Goal: Task Accomplishment & Management: Manage account settings

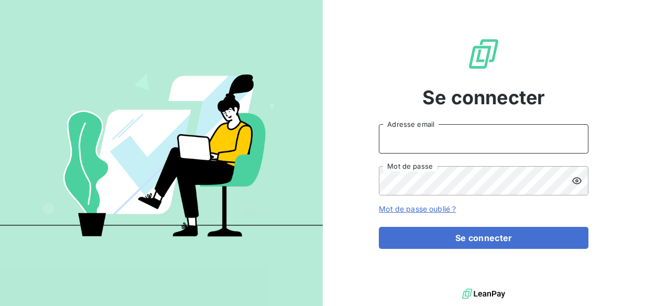
click at [411, 142] on input "Adresse email" at bounding box center [483, 138] width 209 height 29
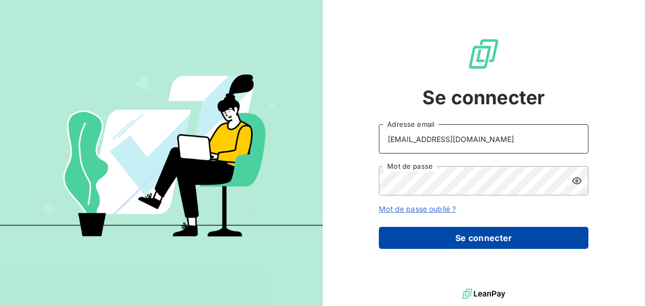
type input "[EMAIL_ADDRESS][DOMAIN_NAME]"
click at [437, 245] on button "Se connecter" at bounding box center [483, 238] width 209 height 22
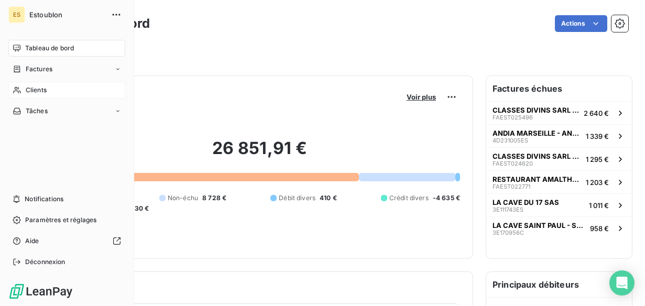
click at [19, 95] on div "Clients" at bounding box center [66, 90] width 117 height 17
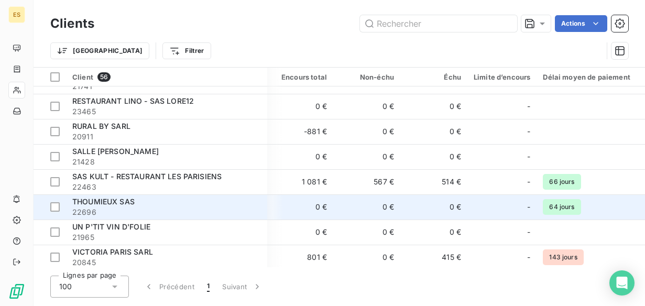
scroll to position [1175, 1]
click at [200, 206] on div "THOUMIEUX SAS" at bounding box center [166, 201] width 189 height 10
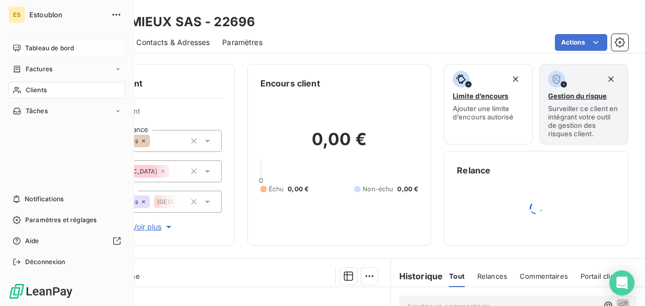
click at [26, 50] on span "Tableau de bord" at bounding box center [49, 47] width 49 height 9
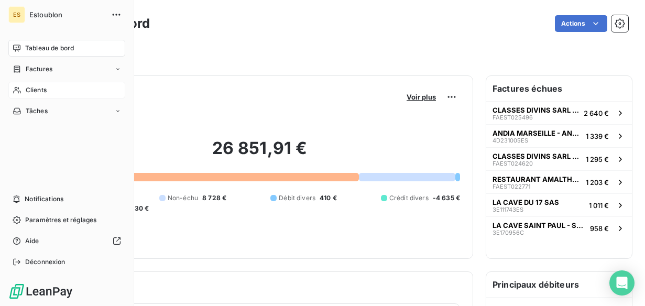
click at [19, 91] on icon at bounding box center [17, 90] width 9 height 8
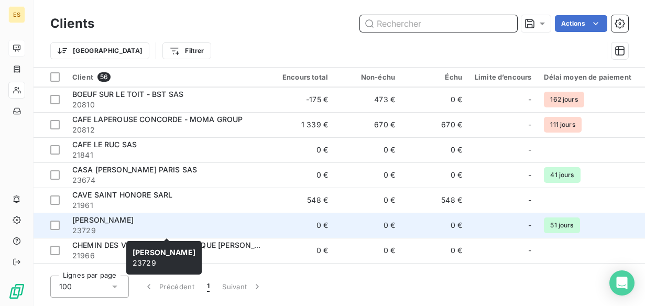
scroll to position [183, 0]
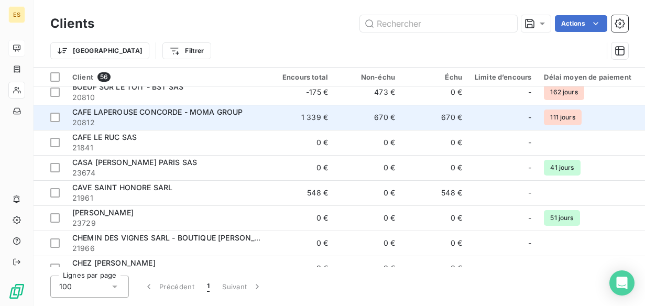
click at [185, 227] on span "23729" at bounding box center [166, 223] width 189 height 10
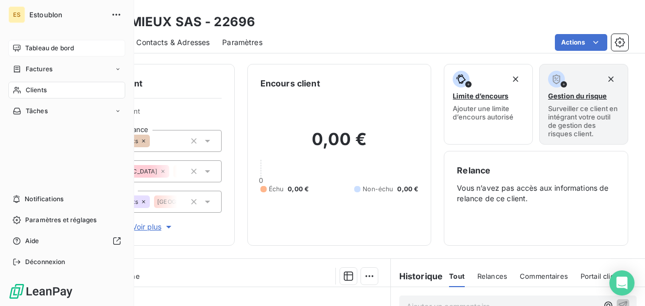
click at [30, 91] on span "Clients" at bounding box center [36, 89] width 21 height 9
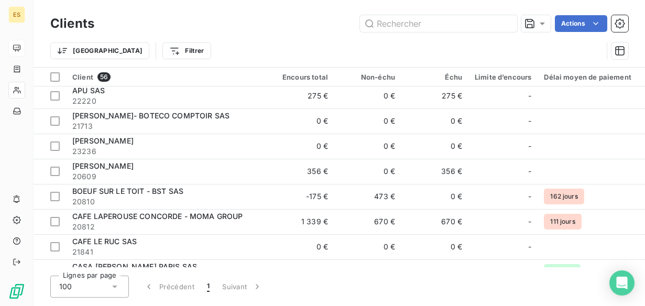
scroll to position [79, 0]
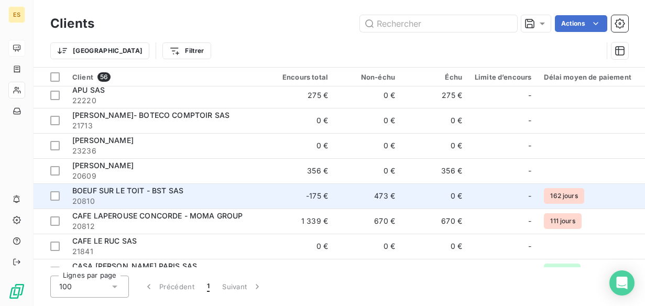
click at [171, 191] on span "BOEUF SUR LE TOIT - BST SAS" at bounding box center [127, 190] width 111 height 9
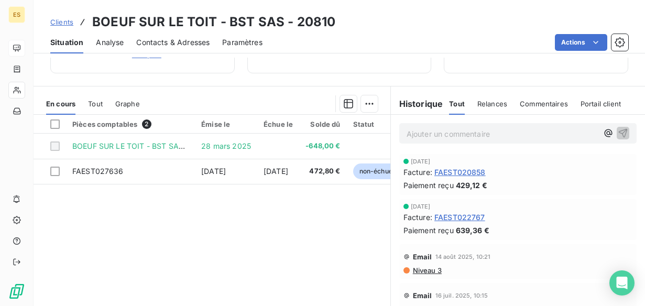
click at [320, 219] on div "Pièces comptables 2 Émise le Échue le Solde dû Statut Délai Retard BOEUF SUR LE…" at bounding box center [212, 216] width 357 height 202
click at [88, 103] on span "Tout" at bounding box center [95, 103] width 15 height 8
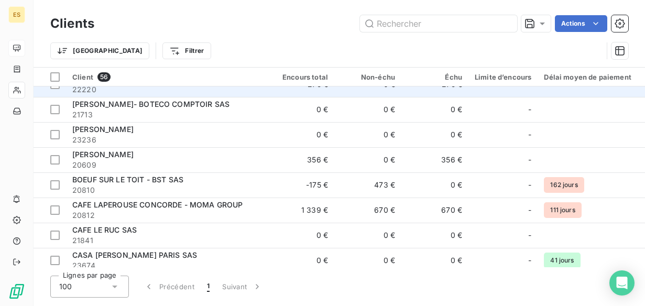
scroll to position [92, 0]
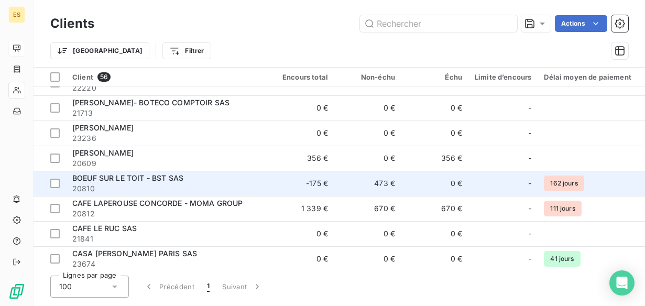
click at [155, 178] on span "BOEUF SUR LE TOIT - BST SAS" at bounding box center [127, 177] width 111 height 9
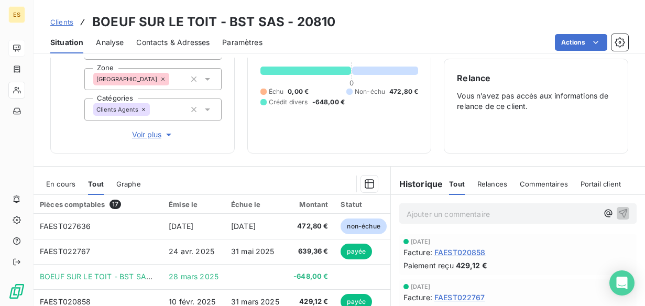
scroll to position [150, 0]
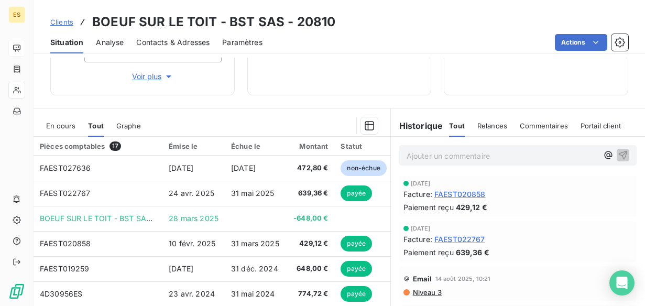
click at [74, 118] on div "En cours" at bounding box center [60, 126] width 29 height 22
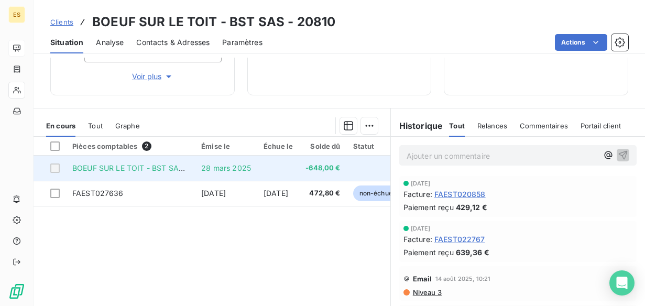
click at [131, 168] on span "BOEUF SUR LE TOIT - BST SAS doublon" at bounding box center [142, 167] width 141 height 9
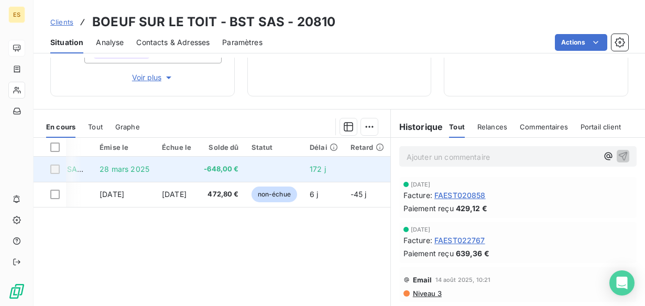
scroll to position [0, 0]
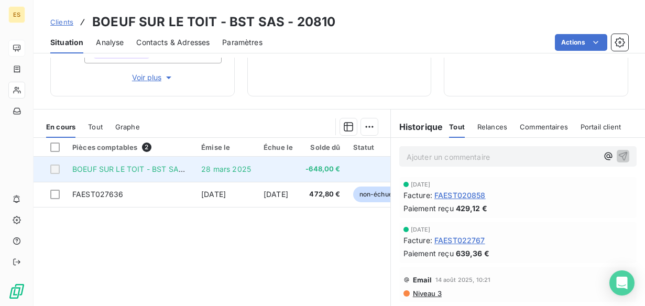
click at [145, 170] on span "BOEUF SUR LE TOIT - BST SAS doublon" at bounding box center [142, 168] width 141 height 9
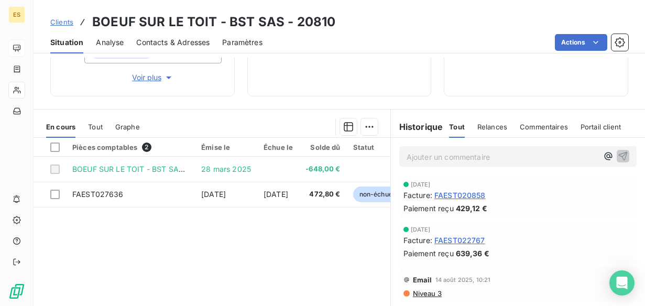
click at [160, 215] on div "Pièces comptables 2 Émise le Échue le Solde dû Statut Délai Retard BOEUF SUR LE…" at bounding box center [212, 239] width 357 height 202
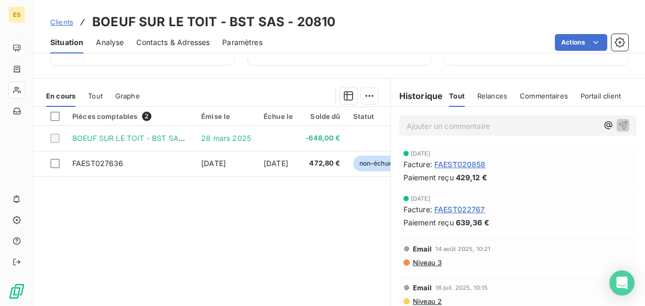
scroll to position [180, 0]
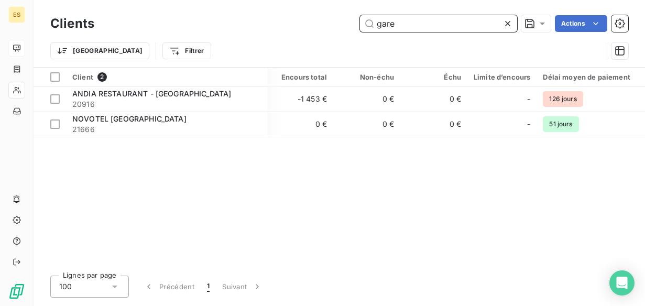
scroll to position [0, 1]
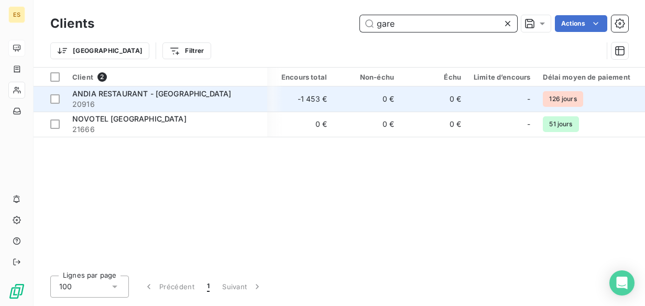
type input "gare"
click at [165, 95] on span "ANDIA RESTAURANT - [GEOGRAPHIC_DATA]" at bounding box center [151, 93] width 159 height 9
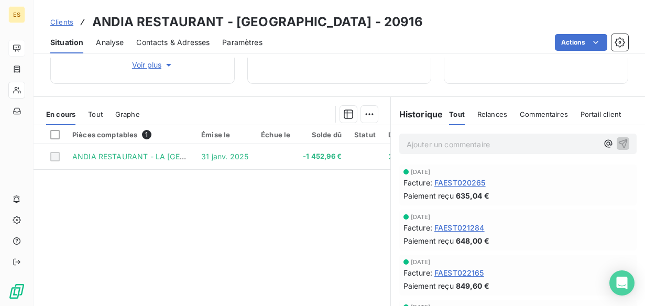
scroll to position [160, 0]
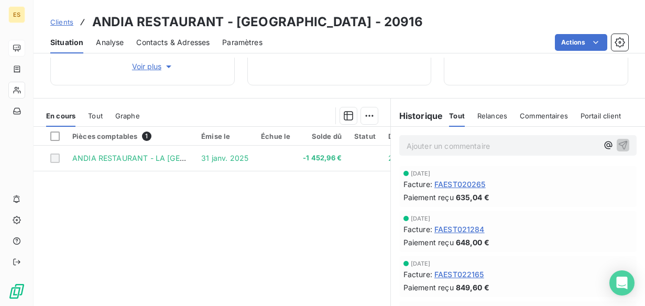
click at [178, 214] on div "Pièces comptables 1 Émise le Échue le Solde dû Statut Délai Retard ANDIA RESTAU…" at bounding box center [212, 228] width 357 height 202
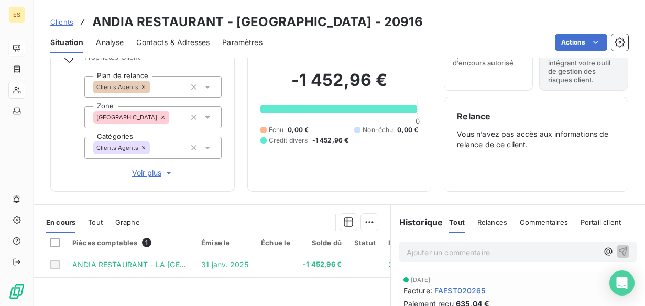
scroll to position [80, 0]
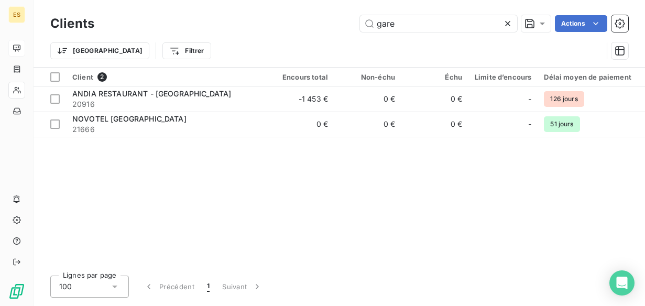
scroll to position [0, 1]
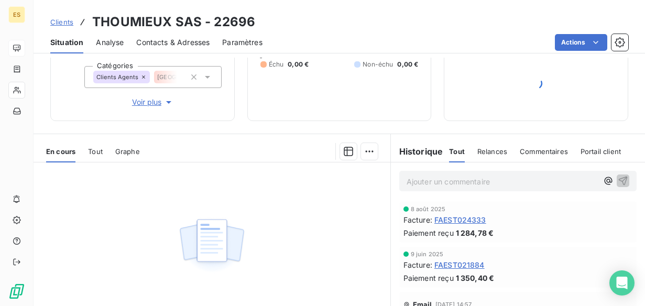
scroll to position [115, 0]
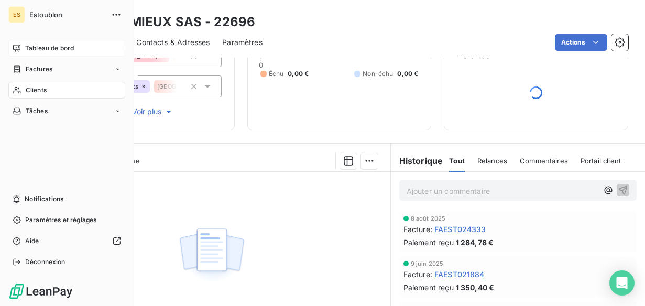
click at [20, 90] on icon at bounding box center [17, 90] width 9 height 8
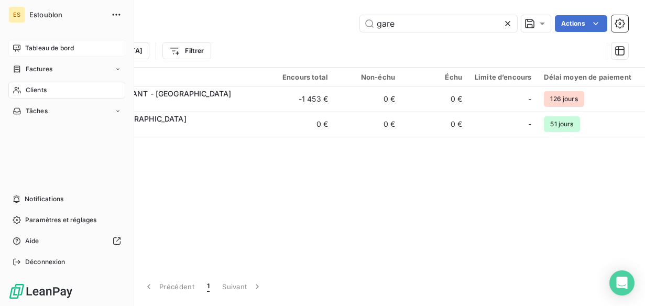
click at [20, 90] on icon at bounding box center [17, 90] width 9 height 8
click at [26, 89] on span "Clients" at bounding box center [36, 89] width 21 height 9
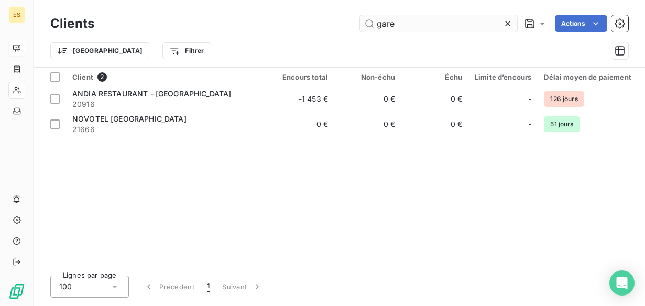
drag, startPoint x: 423, startPoint y: 32, endPoint x: 383, endPoint y: 27, distance: 40.1
click at [360, 26] on input "gare" at bounding box center [438, 23] width 157 height 17
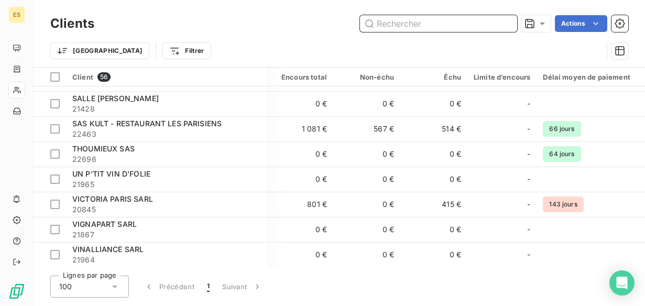
scroll to position [1227, 2]
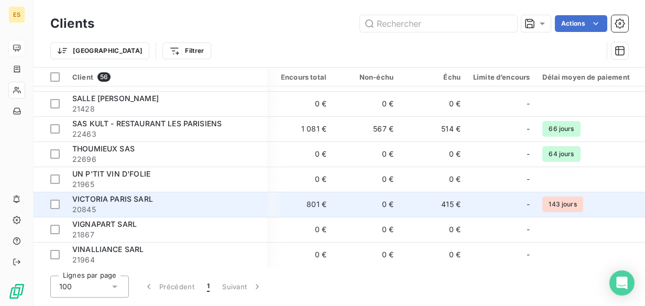
click at [144, 200] on span "VICTORIA PARIS SARL" at bounding box center [112, 198] width 81 height 9
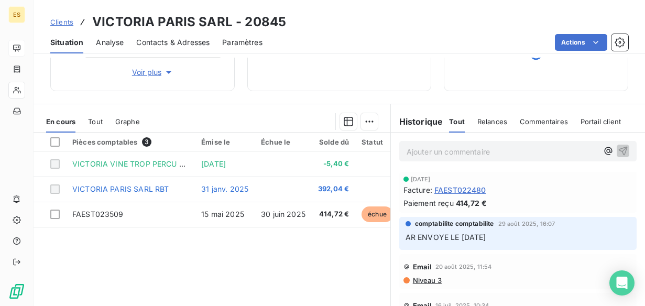
scroll to position [155, 0]
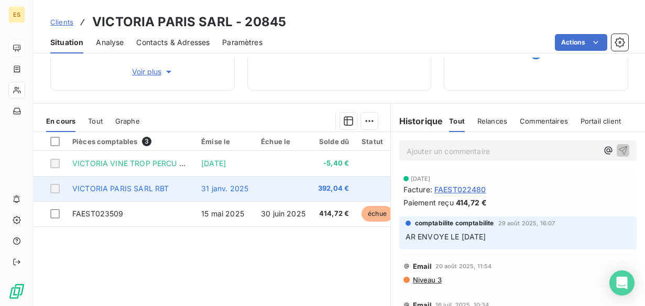
click at [217, 195] on td "31 janv. 2025" at bounding box center [225, 188] width 60 height 25
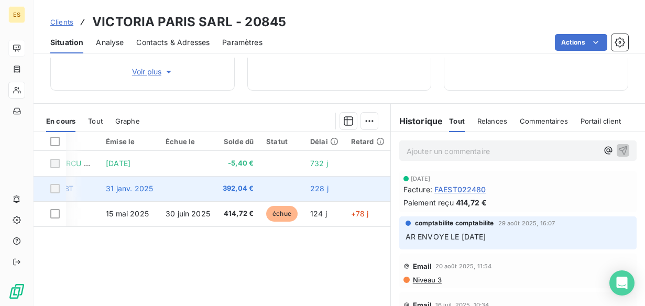
scroll to position [0, 0]
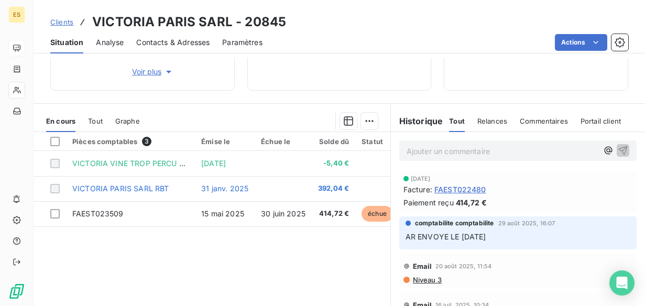
click at [95, 117] on span "Tout" at bounding box center [95, 121] width 15 height 8
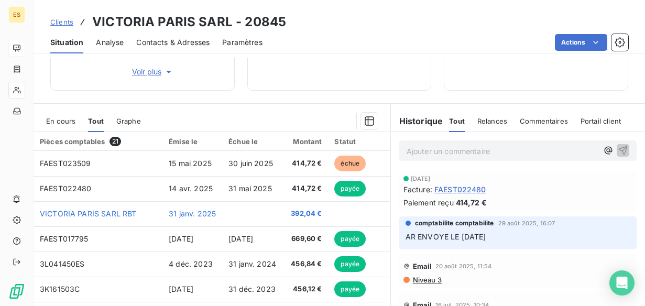
click at [71, 122] on span "En cours" at bounding box center [60, 121] width 29 height 8
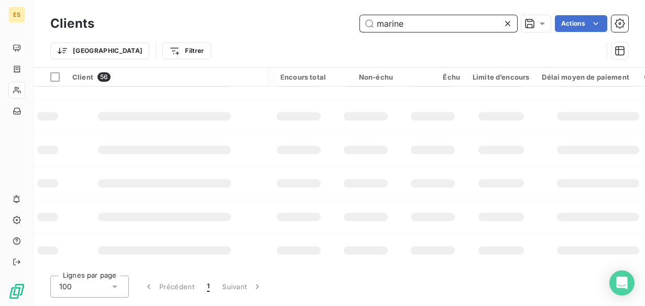
scroll to position [0, 2]
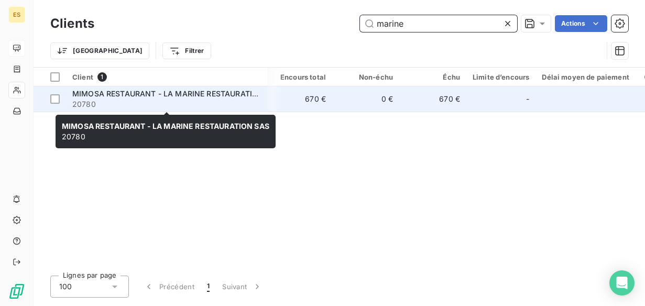
type input "marine"
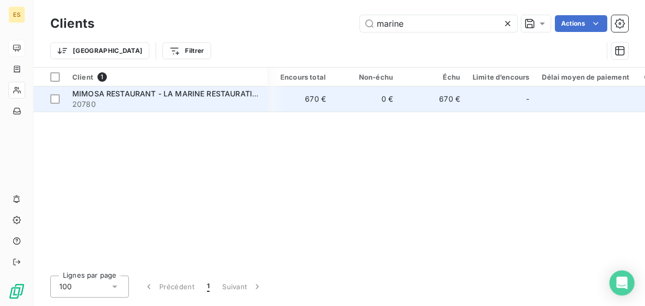
click at [136, 94] on span "MIMOSA RESTAURANT - LA MARINE RESTAURATION SAS" at bounding box center [176, 93] width 208 height 9
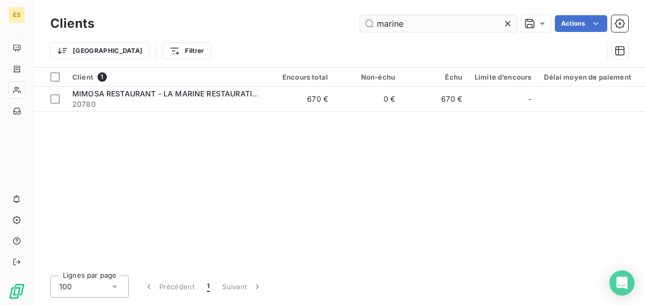
drag, startPoint x: 405, startPoint y: 21, endPoint x: 357, endPoint y: 21, distance: 48.7
click at [360, 21] on input "marine" at bounding box center [438, 23] width 157 height 17
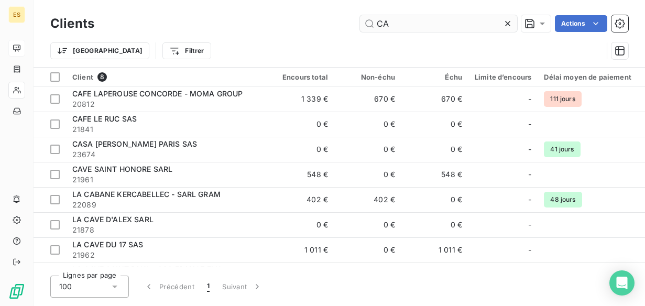
drag, startPoint x: 394, startPoint y: 24, endPoint x: 361, endPoint y: 22, distance: 32.5
click at [360, 23] on input "CA" at bounding box center [438, 23] width 157 height 17
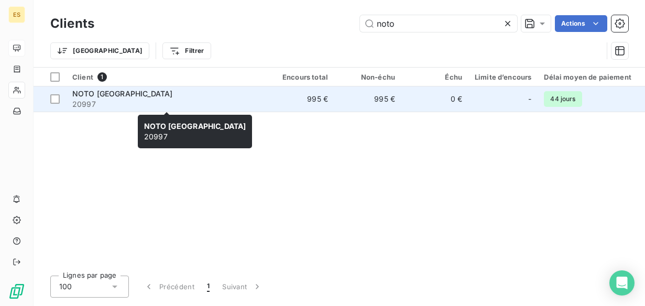
type input "noto"
click at [141, 103] on span "20997" at bounding box center [166, 104] width 189 height 10
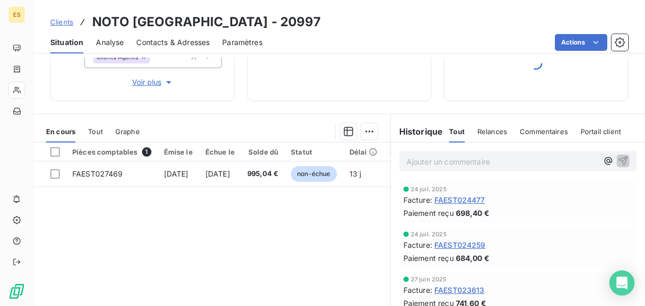
scroll to position [152, 0]
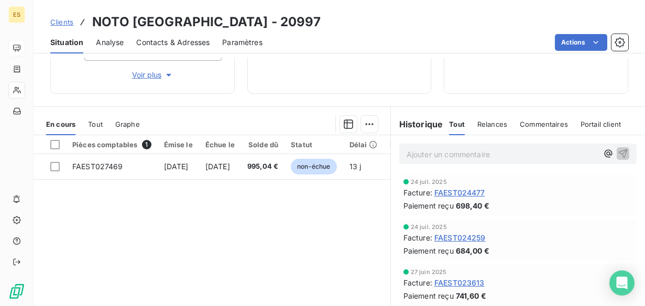
click at [95, 131] on div "Tout" at bounding box center [95, 124] width 15 height 22
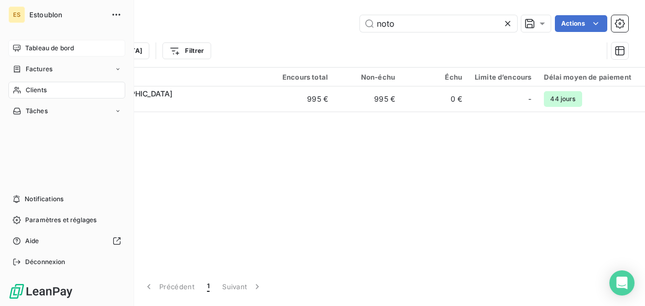
click at [43, 45] on span "Tableau de bord" at bounding box center [49, 47] width 49 height 9
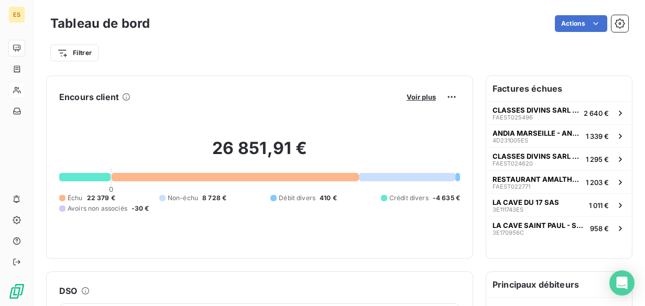
click at [109, 57] on div "Filtrer" at bounding box center [339, 53] width 578 height 20
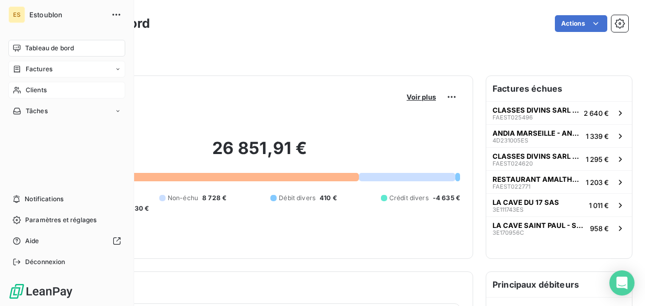
click at [18, 70] on icon at bounding box center [17, 69] width 9 height 8
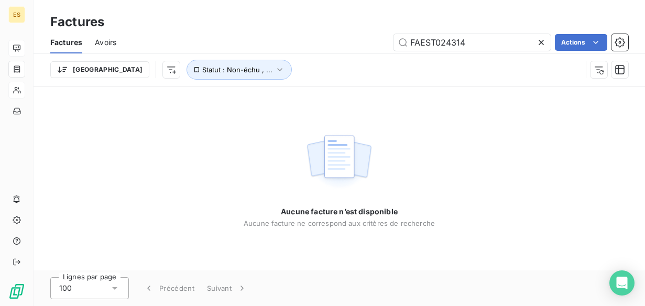
click at [540, 42] on icon at bounding box center [540, 42] width 5 height 5
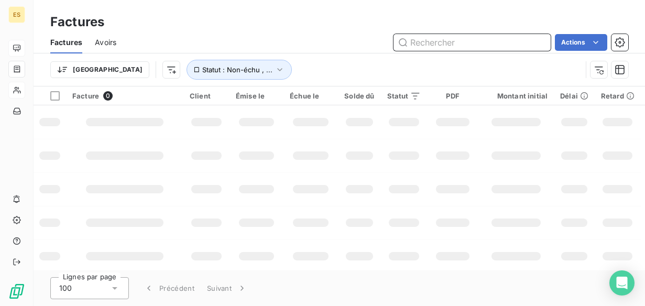
click at [475, 42] on input "text" at bounding box center [471, 42] width 157 height 17
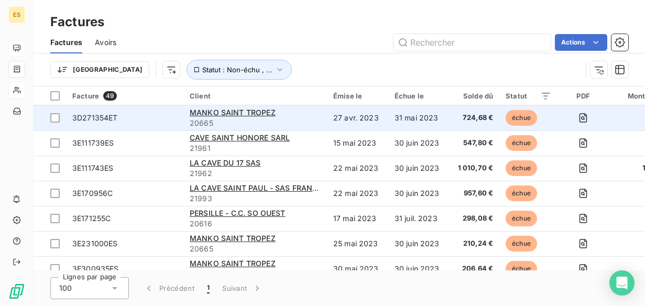
click at [405, 121] on td "31 mai 2023" at bounding box center [418, 117] width 61 height 25
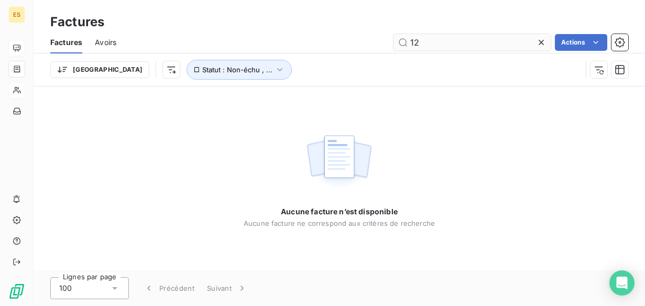
type input "1"
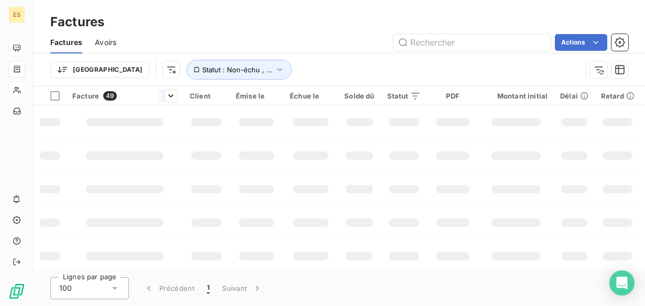
click at [99, 99] on div "Facture 49" at bounding box center [124, 95] width 105 height 9
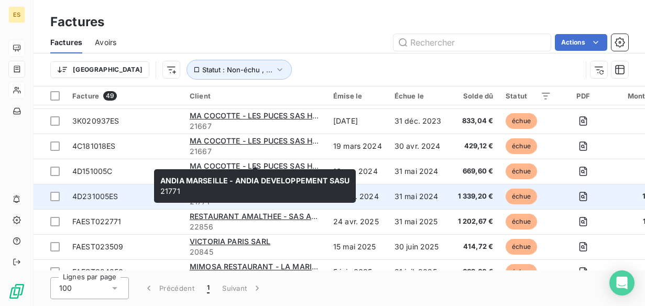
scroll to position [348, 0]
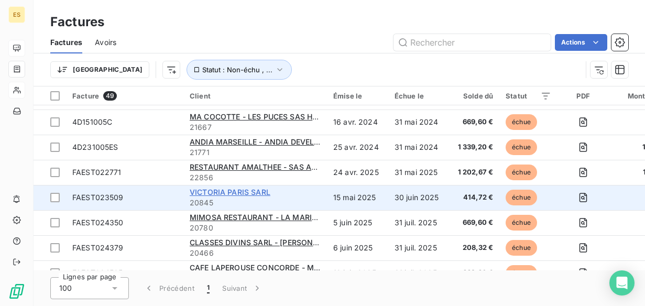
click at [256, 191] on span "VICTORIA PARIS SARL" at bounding box center [230, 191] width 81 height 9
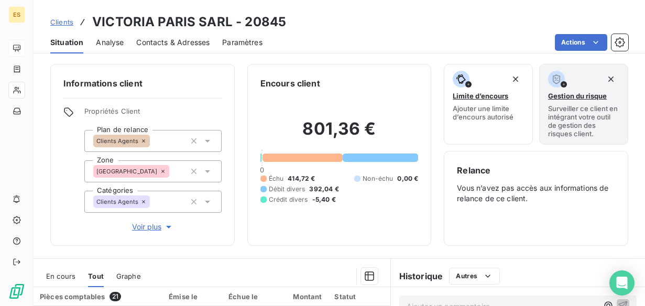
click at [256, 191] on div "Encours client 801,36 € 0 Échu 414,72 € Non-échu 0,00 € Débit divers 392,04 € C…" at bounding box center [339, 155] width 184 height 182
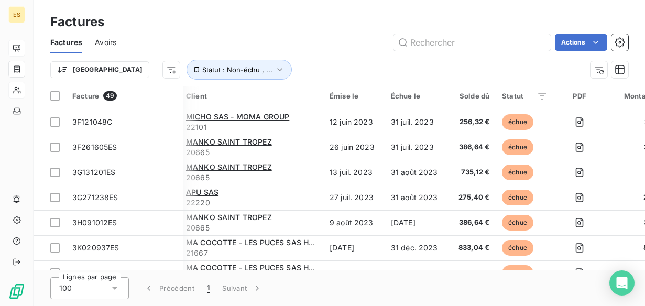
scroll to position [175, 4]
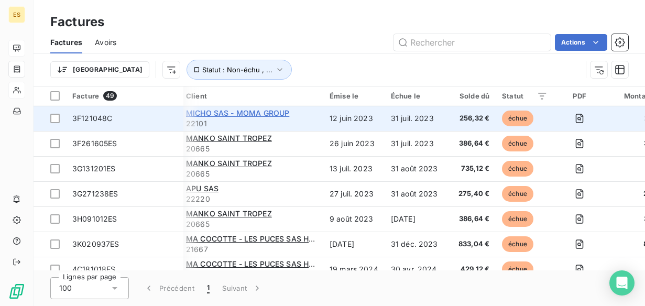
click at [273, 108] on span "MICHO SAS - MOMA GROUP" at bounding box center [237, 112] width 103 height 9
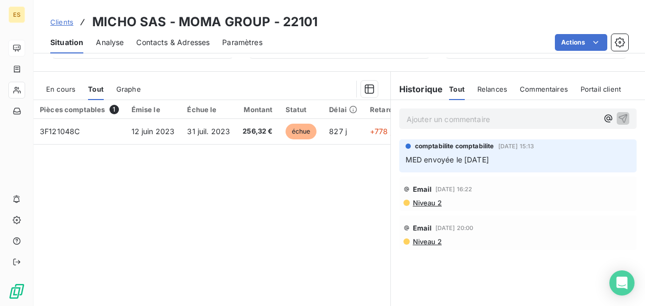
scroll to position [190, 0]
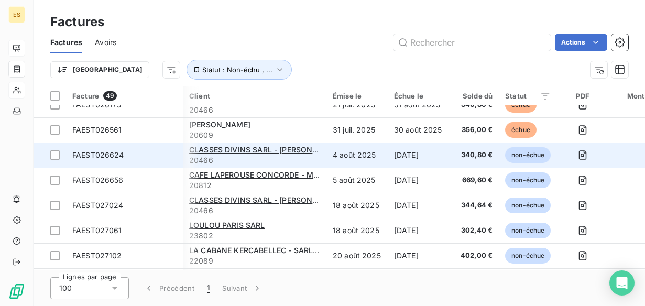
scroll to position [870, 1]
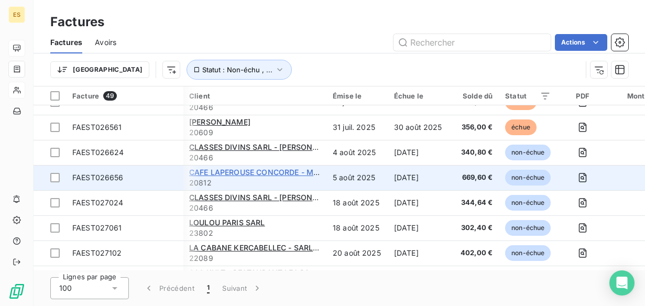
click at [291, 173] on span "CAFE LAPEROUSE CONCORDE - MOMA GROUP" at bounding box center [274, 172] width 170 height 9
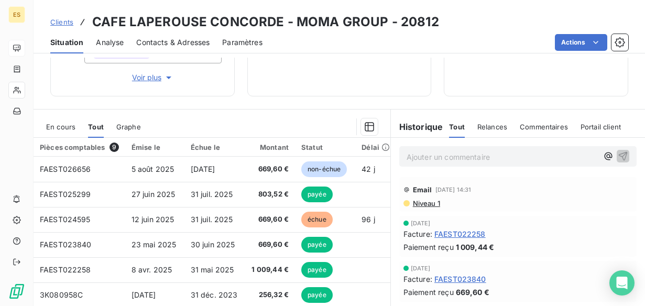
click at [75, 128] on span "En cours" at bounding box center [60, 127] width 29 height 8
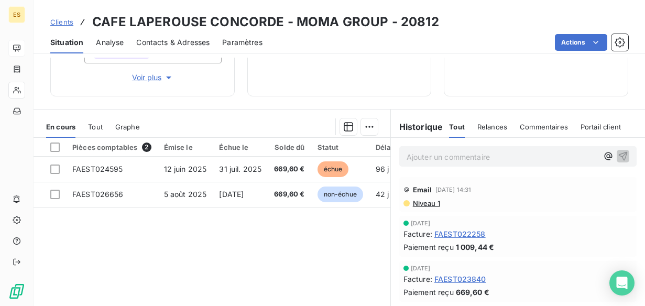
click at [102, 120] on div "Tout" at bounding box center [95, 127] width 15 height 22
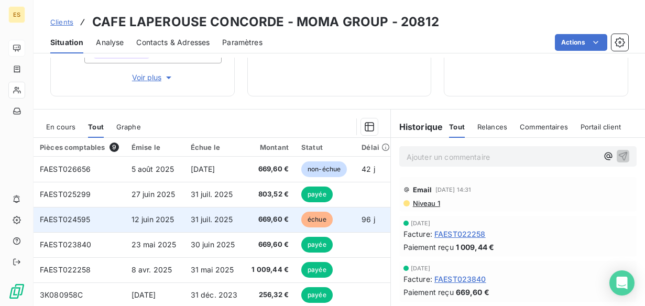
scroll to position [43, 0]
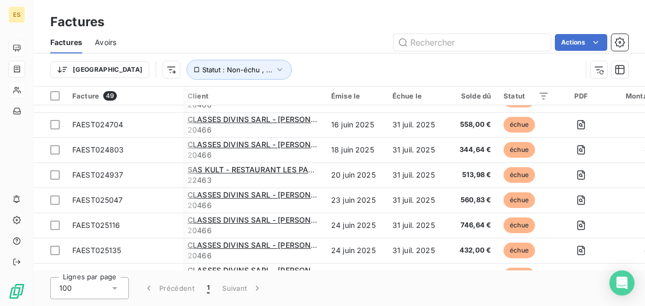
scroll to position [548, 2]
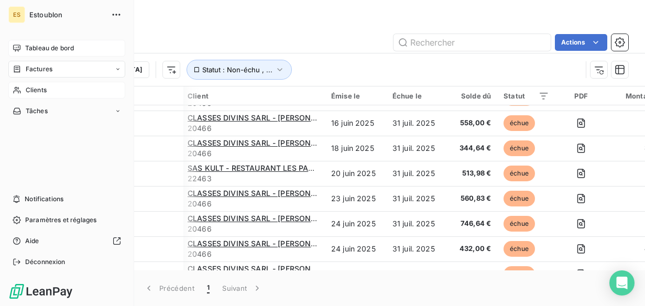
click at [21, 90] on div "Clients" at bounding box center [66, 90] width 117 height 17
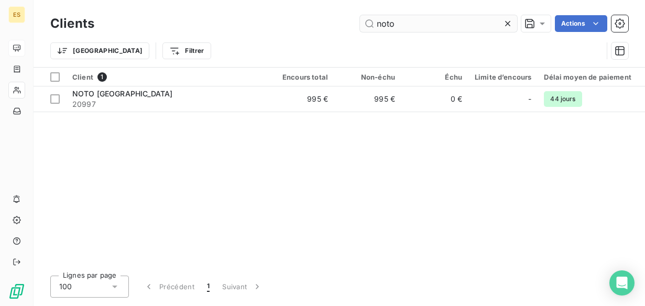
drag, startPoint x: 408, startPoint y: 24, endPoint x: 355, endPoint y: 23, distance: 52.9
click at [360, 23] on input "noto" at bounding box center [438, 23] width 157 height 17
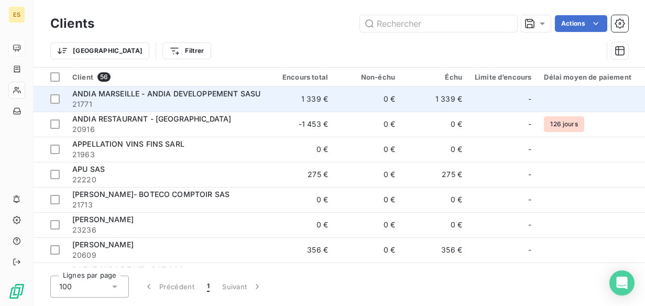
click at [230, 95] on span "ANDIA MARSEILLE - ANDIA DEVELOPPEMENT SASU" at bounding box center [166, 93] width 188 height 9
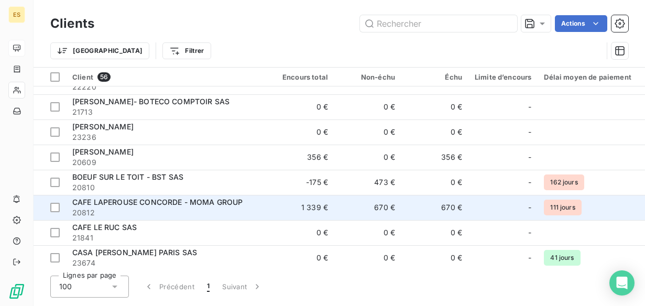
scroll to position [123, 0]
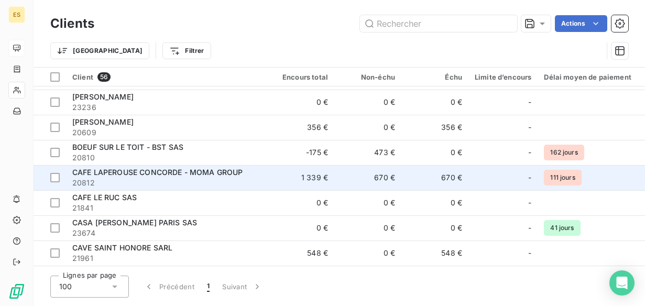
click at [211, 172] on span "CAFE LAPEROUSE CONCORDE - MOMA GROUP" at bounding box center [157, 172] width 170 height 9
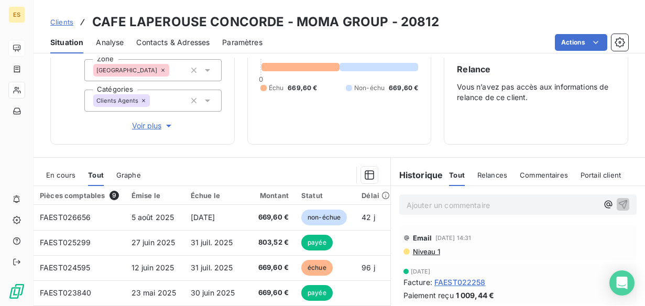
scroll to position [102, 0]
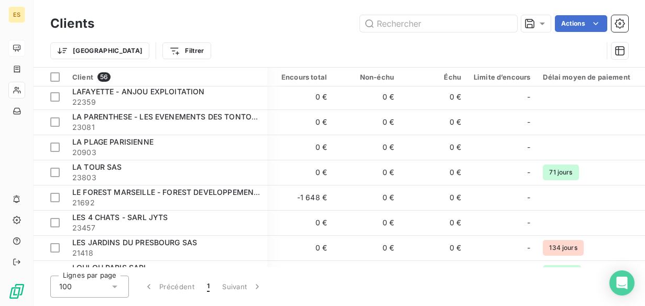
scroll to position [681, 1]
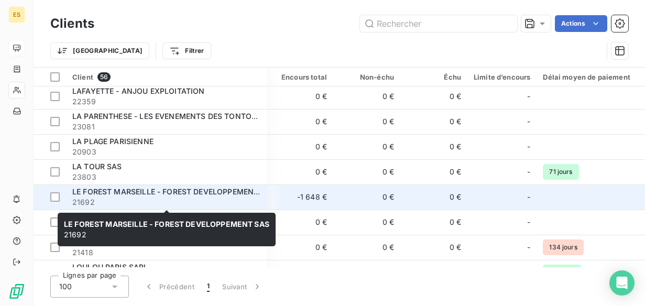
click at [231, 192] on span "LE FOREST MARSEILLE - FOREST DEVELOPPEMENT SAS" at bounding box center [173, 191] width 203 height 9
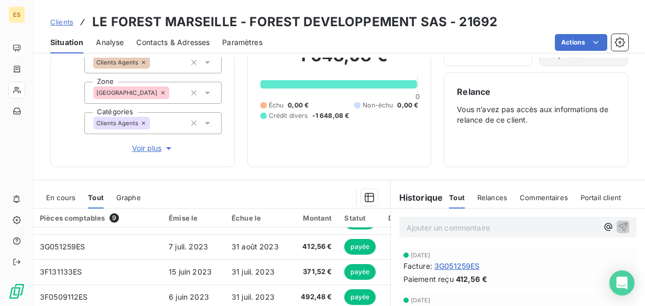
scroll to position [79, 0]
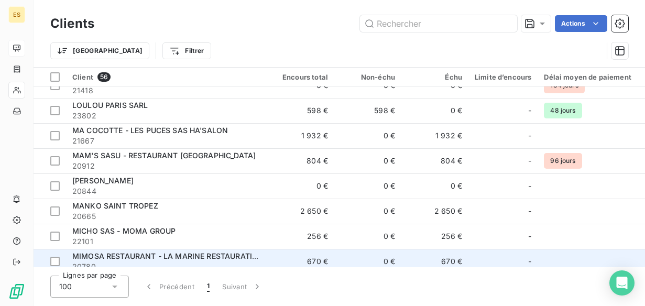
scroll to position [844, 0]
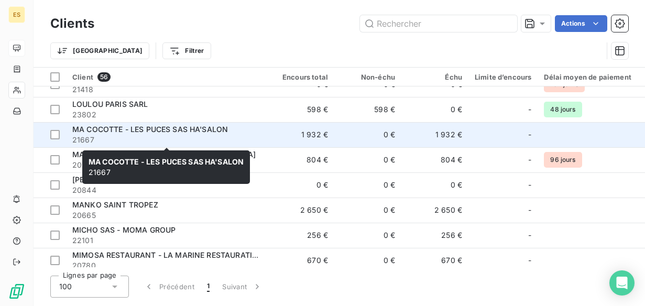
click at [201, 136] on span "21667" at bounding box center [166, 140] width 189 height 10
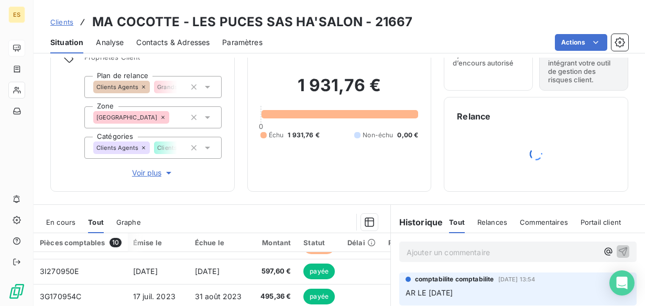
scroll to position [4, 0]
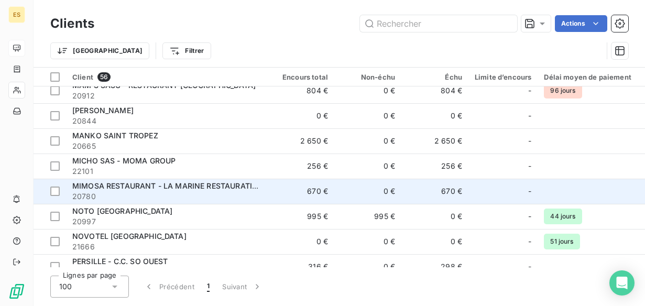
scroll to position [914, 0]
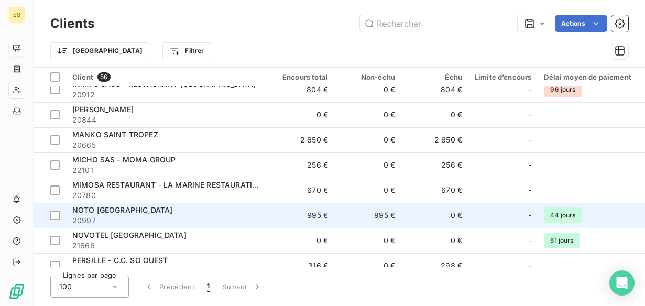
click at [97, 207] on span "NOTO [GEOGRAPHIC_DATA]" at bounding box center [122, 209] width 100 height 9
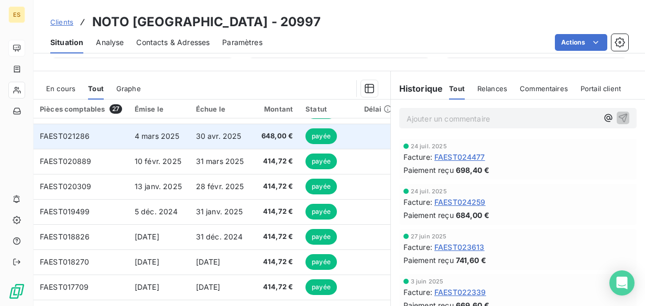
scroll to position [176, 0]
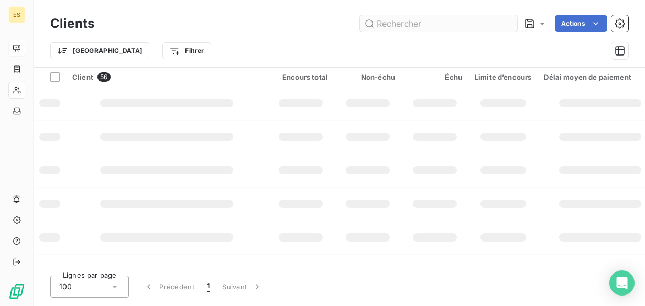
click at [440, 21] on input "text" at bounding box center [438, 23] width 157 height 17
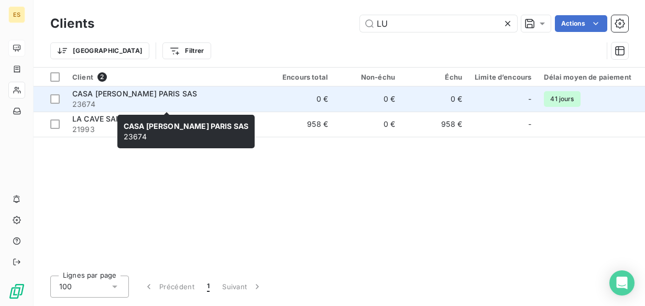
type input "LU"
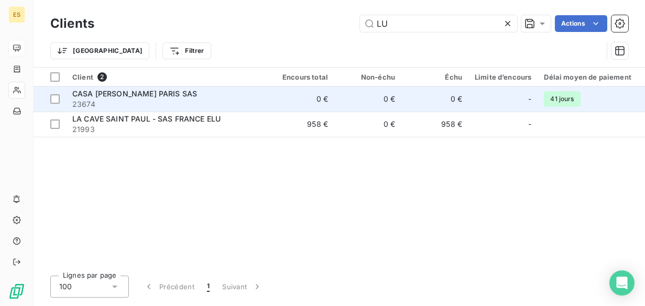
click at [138, 97] on span "CASA [PERSON_NAME] PARIS SAS" at bounding box center [134, 93] width 125 height 9
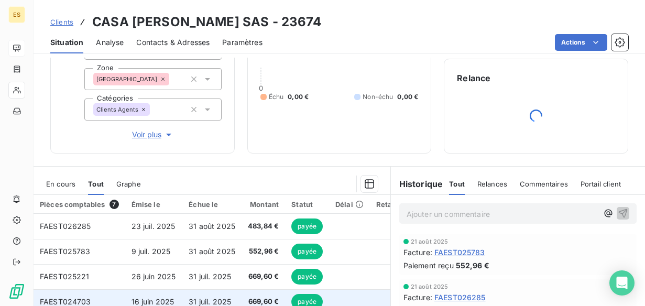
scroll to position [59, 0]
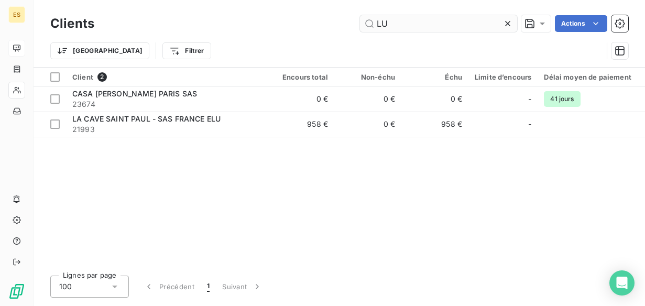
drag, startPoint x: 380, startPoint y: 20, endPoint x: 359, endPoint y: 16, distance: 21.4
click at [360, 16] on input "LU" at bounding box center [438, 23] width 157 height 17
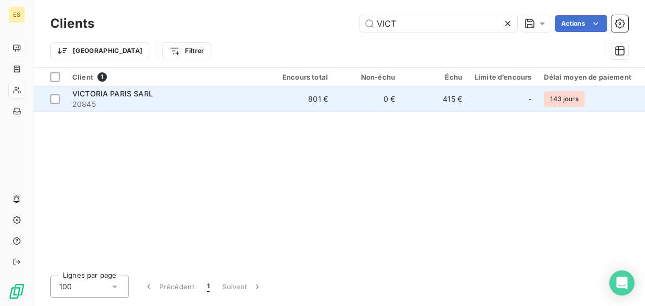
type input "VICT"
click at [123, 97] on span "VICTORIA PARIS SARL" at bounding box center [112, 93] width 81 height 9
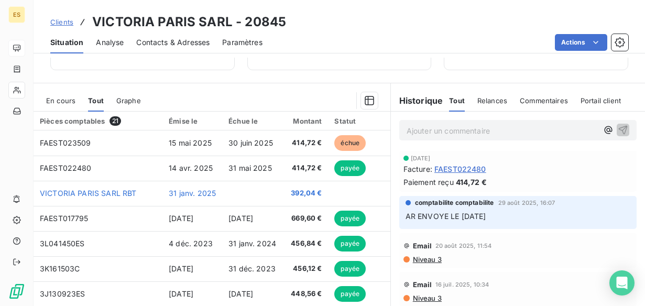
scroll to position [176, 0]
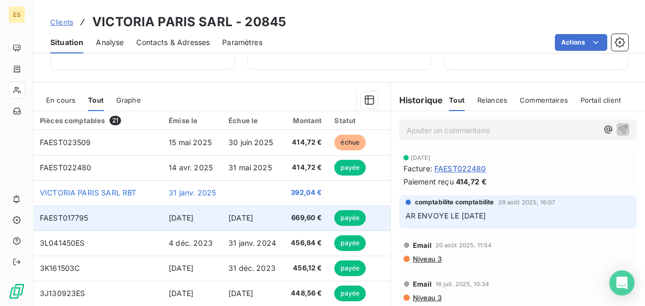
click at [355, 217] on span "payée" at bounding box center [349, 218] width 31 height 16
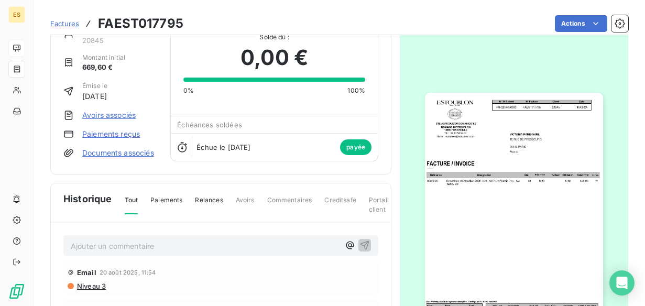
scroll to position [27, 0]
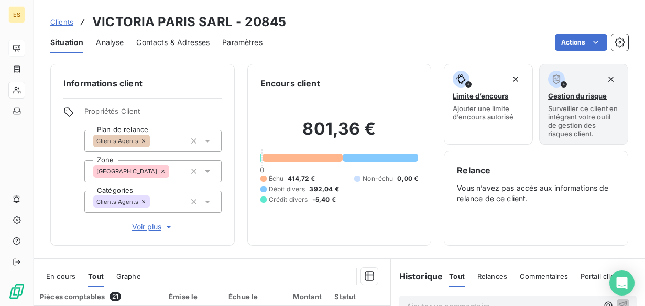
scroll to position [37, 0]
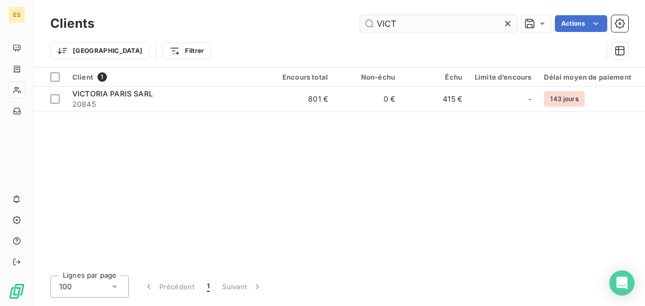
drag, startPoint x: 355, startPoint y: 19, endPoint x: 342, endPoint y: 18, distance: 12.1
click at [360, 18] on input "VICT" at bounding box center [438, 23] width 157 height 17
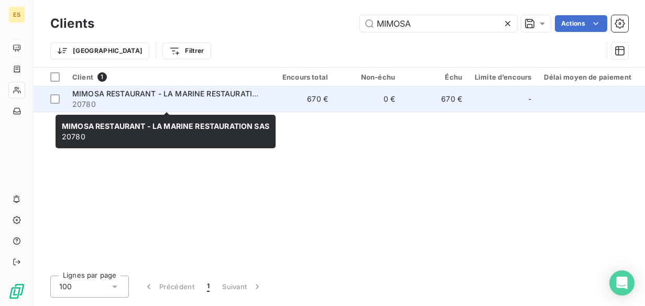
type input "MIMOSA"
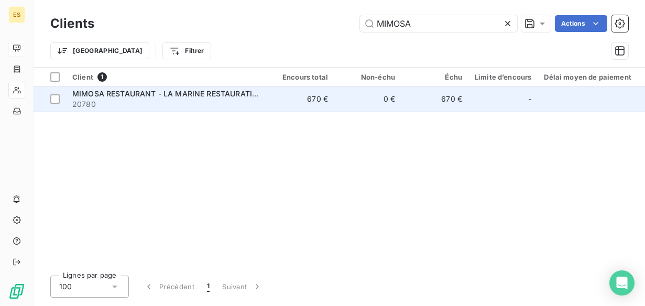
click at [173, 97] on span "MIMOSA RESTAURANT - LA MARINE RESTAURATION SAS" at bounding box center [176, 93] width 208 height 9
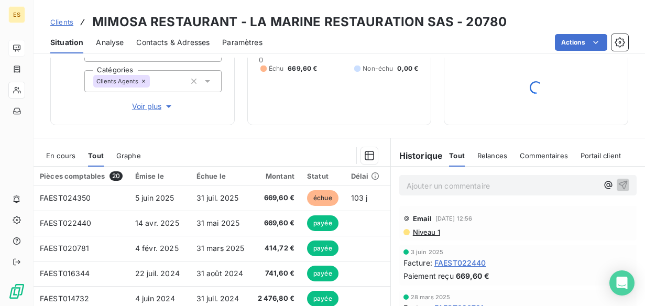
scroll to position [121, 0]
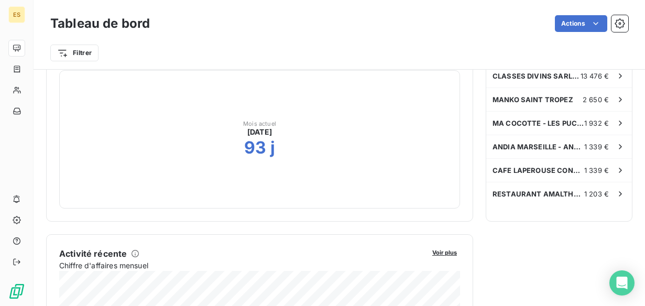
scroll to position [150, 0]
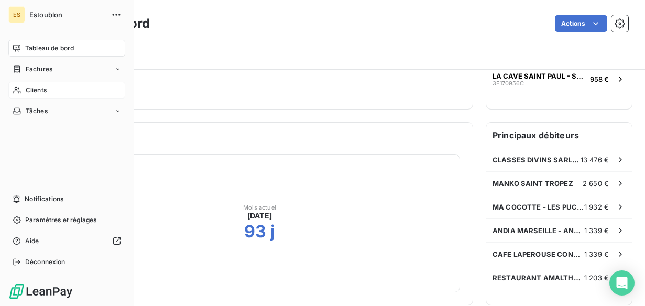
click at [20, 92] on icon at bounding box center [16, 90] width 7 height 7
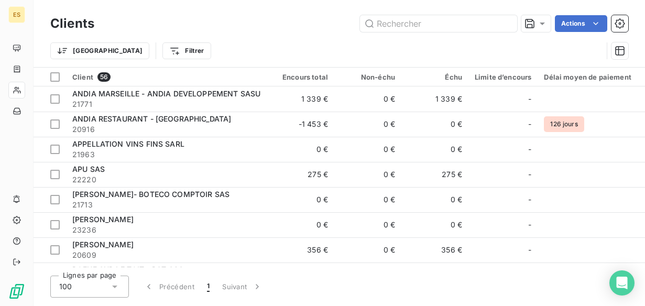
click at [218, 50] on div "Trier Filtrer" at bounding box center [326, 51] width 552 height 20
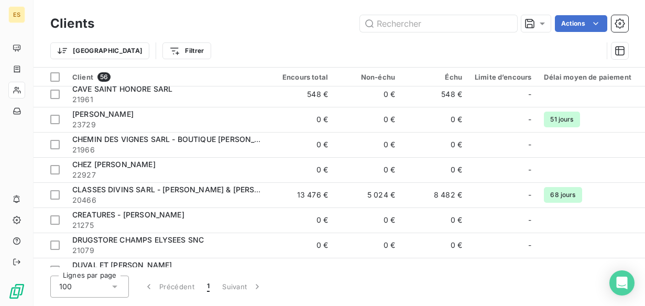
scroll to position [282, 0]
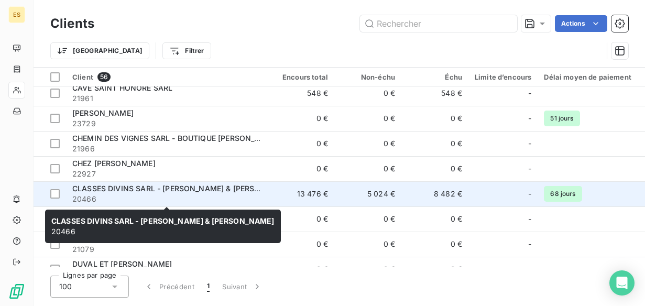
click at [132, 186] on span "CLASSES DIVINS SARL - [PERSON_NAME] & [PERSON_NAME]" at bounding box center [183, 188] width 222 height 9
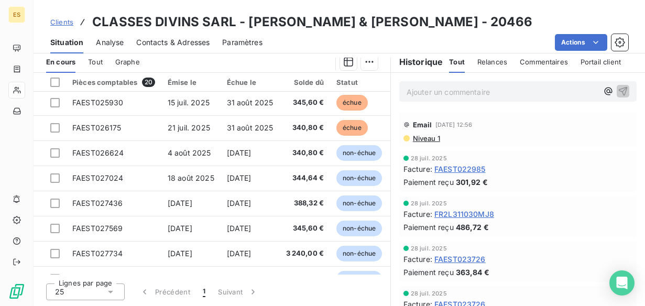
scroll to position [303, 1]
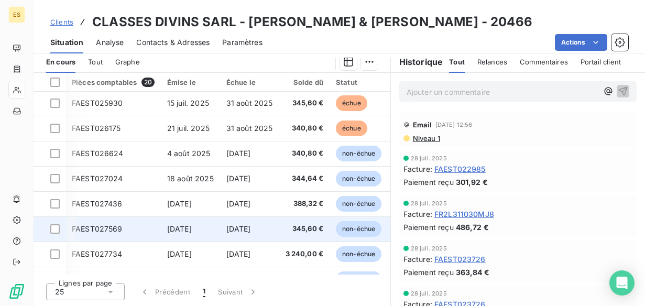
click at [306, 225] on span "345,60 €" at bounding box center [304, 229] width 38 height 10
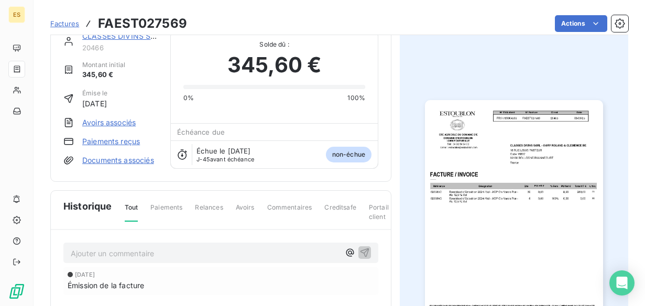
scroll to position [23, 0]
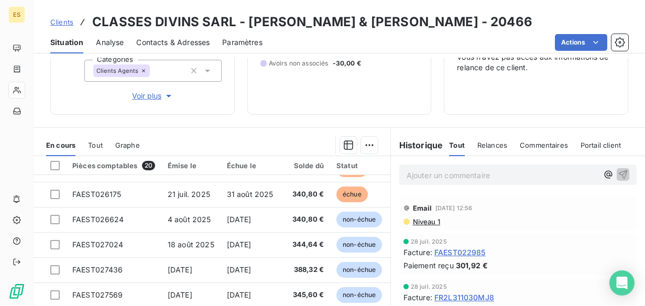
scroll to position [214, 0]
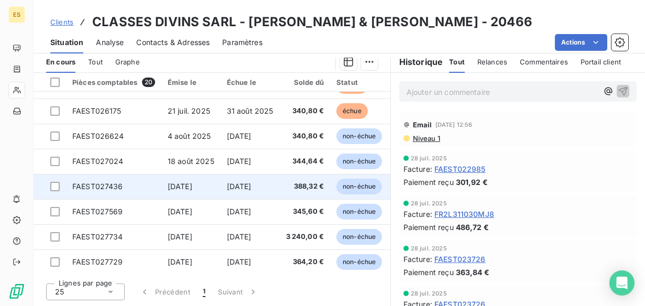
click at [291, 183] on span "388,32 €" at bounding box center [305, 186] width 38 height 10
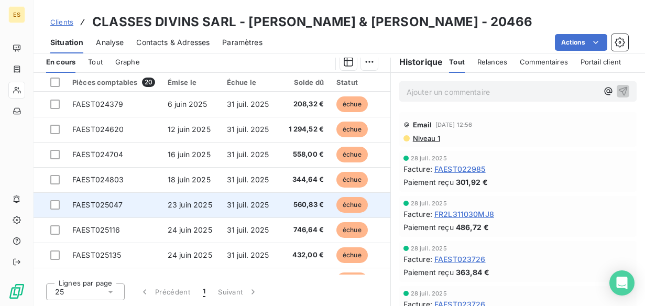
scroll to position [320, 0]
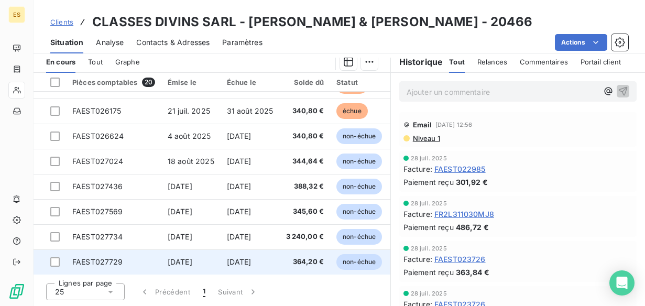
click at [241, 257] on td "[DATE]" at bounding box center [249, 261] width 59 height 25
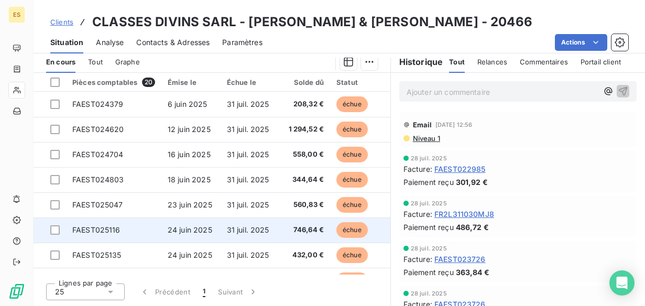
scroll to position [320, 0]
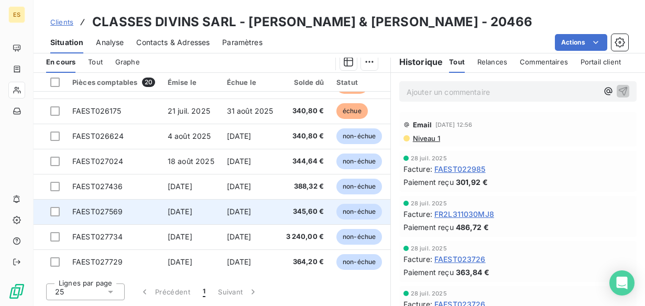
click at [251, 209] on span "[DATE]" at bounding box center [239, 211] width 25 height 9
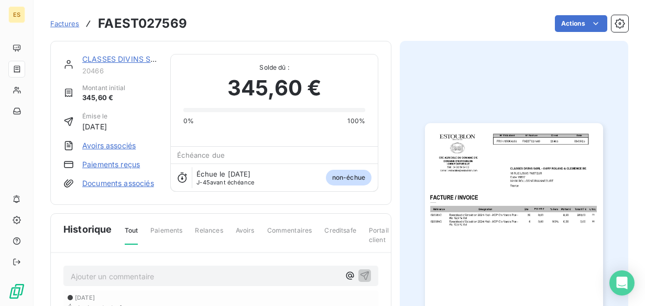
click at [520, 149] on img "button" at bounding box center [514, 248] width 178 height 251
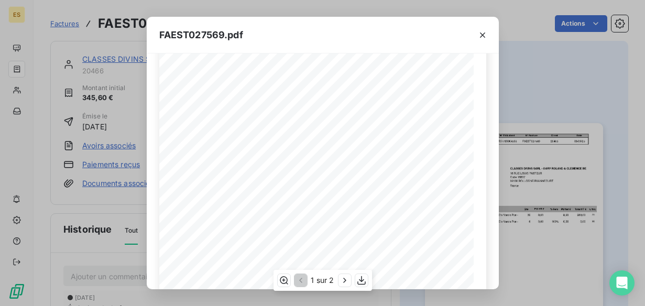
scroll to position [234, 0]
click at [363, 280] on icon "button" at bounding box center [361, 280] width 8 height 9
